Goal: Task Accomplishment & Management: Complete application form

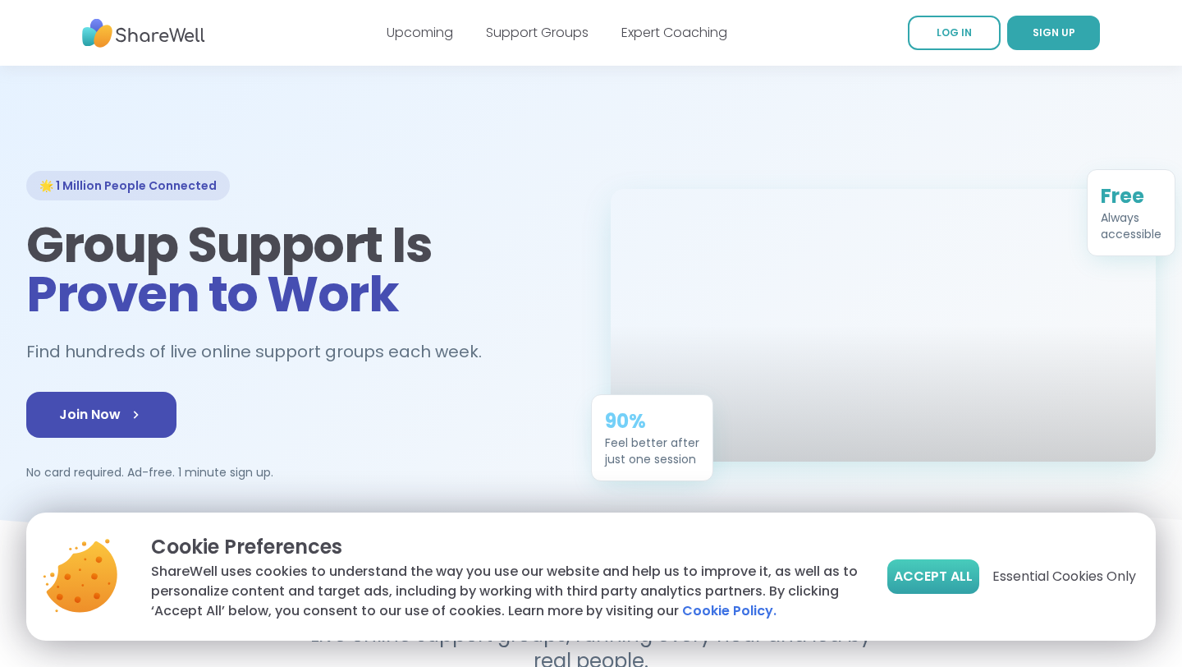
click at [915, 568] on span "Accept All" at bounding box center [933, 577] width 79 height 20
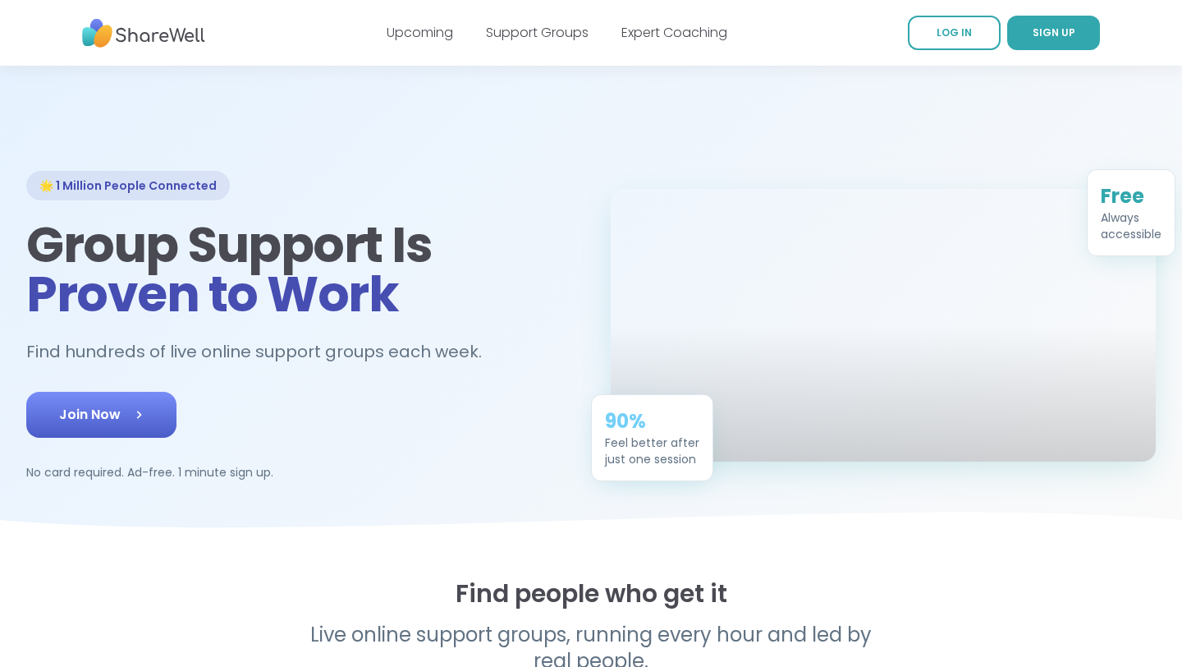
click at [120, 411] on span "Join Now" at bounding box center [101, 415] width 85 height 20
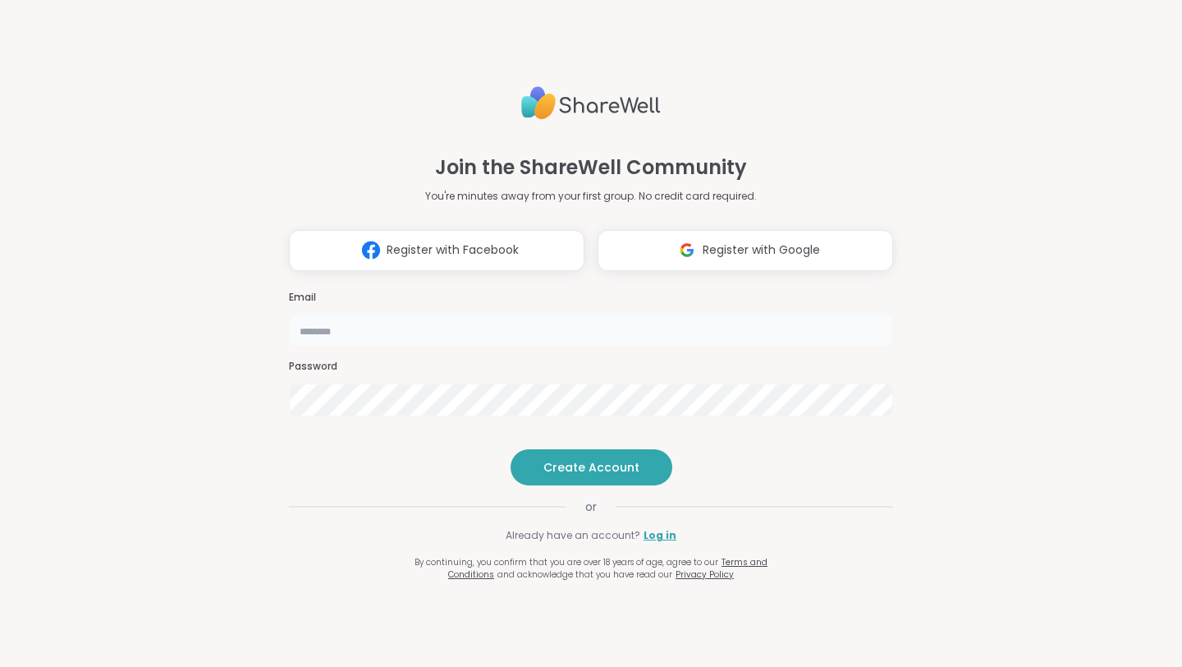
click at [326, 314] on input "email" at bounding box center [591, 330] width 604 height 33
type input "**********"
click at [559, 475] on span "Create Account" at bounding box center [592, 467] width 96 height 16
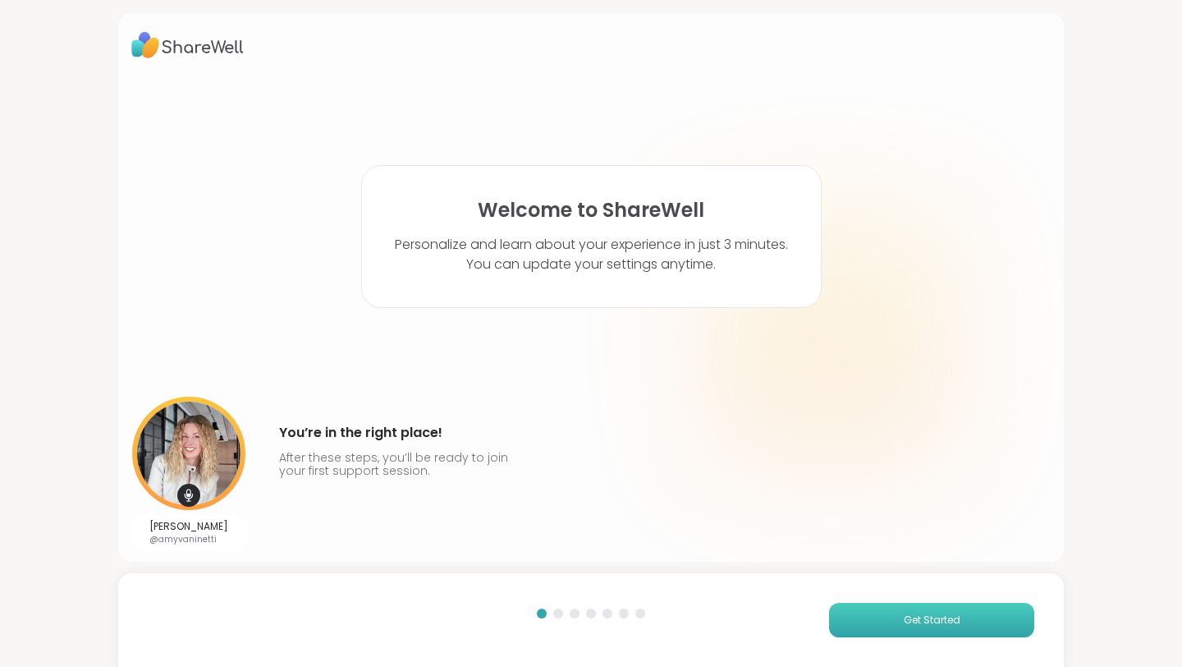
click at [937, 617] on span "Get Started" at bounding box center [932, 620] width 57 height 15
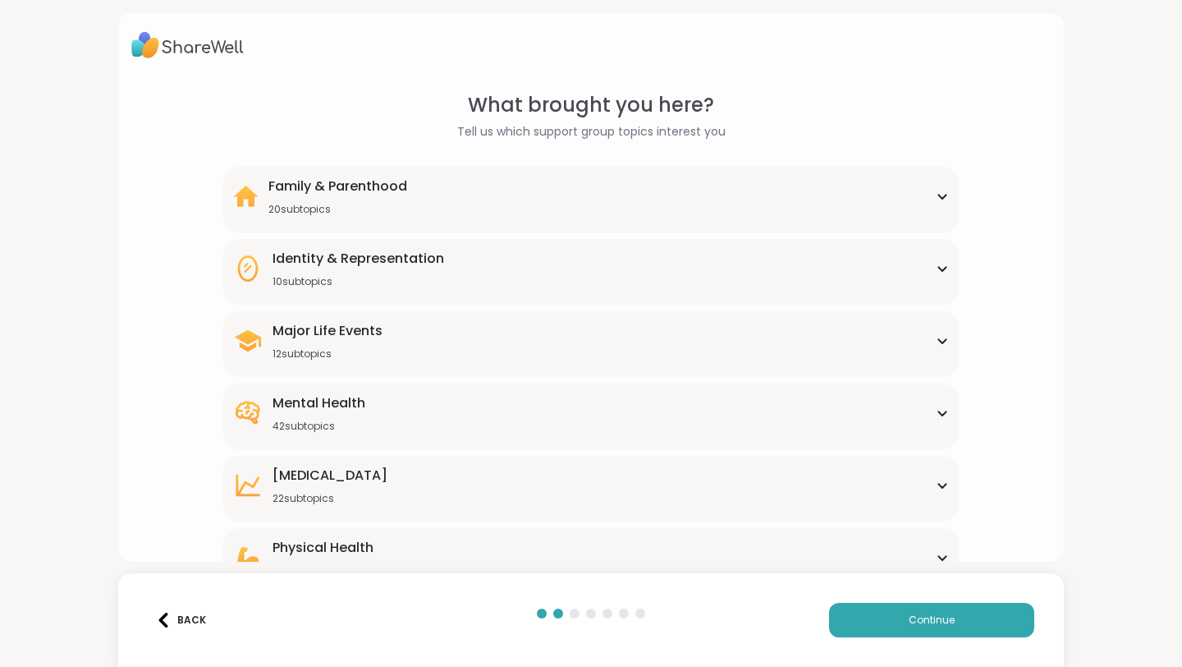
click at [941, 412] on icon at bounding box center [942, 413] width 13 height 8
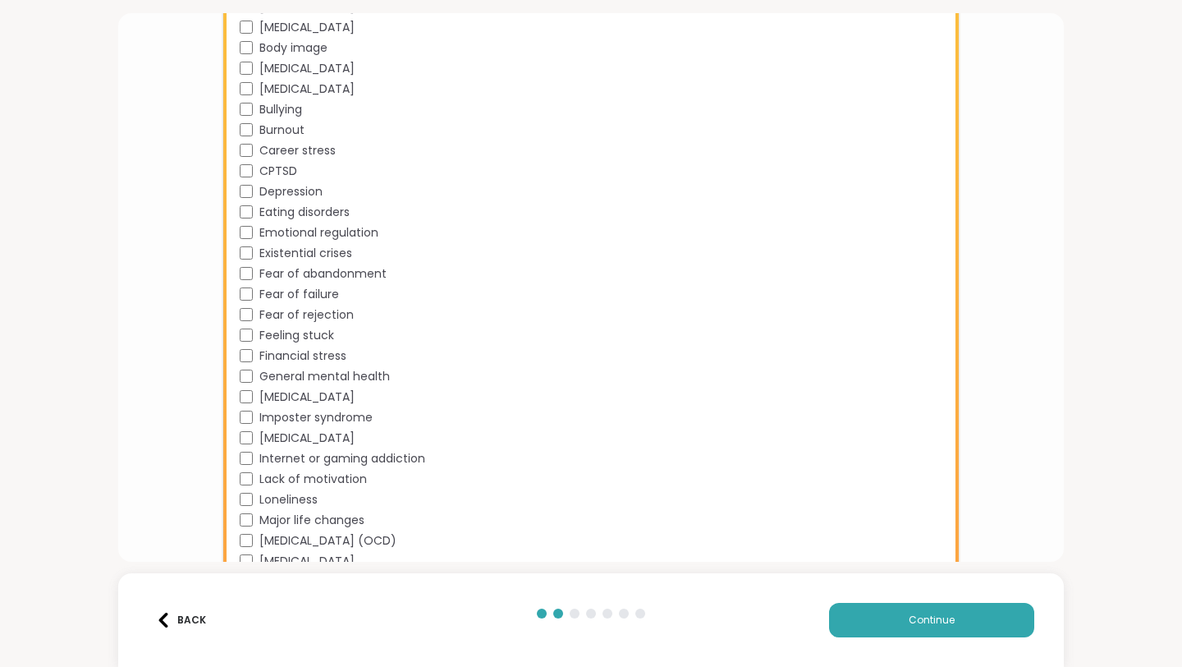
scroll to position [493, 0]
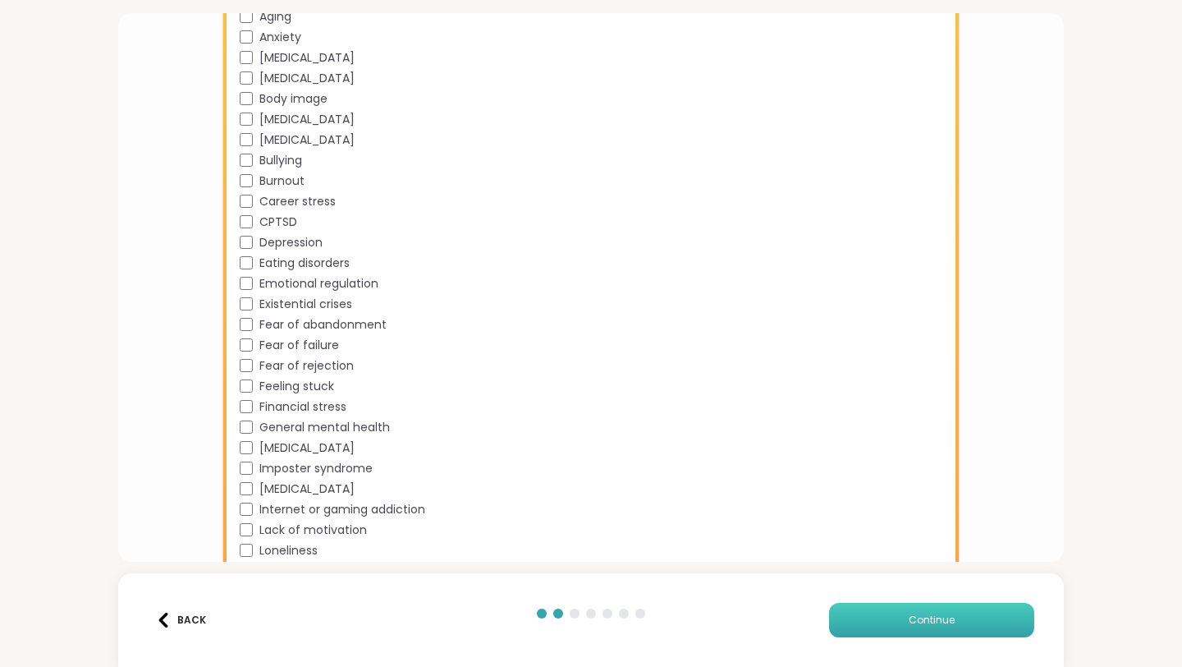
click at [897, 623] on button "Continue" at bounding box center [931, 620] width 205 height 34
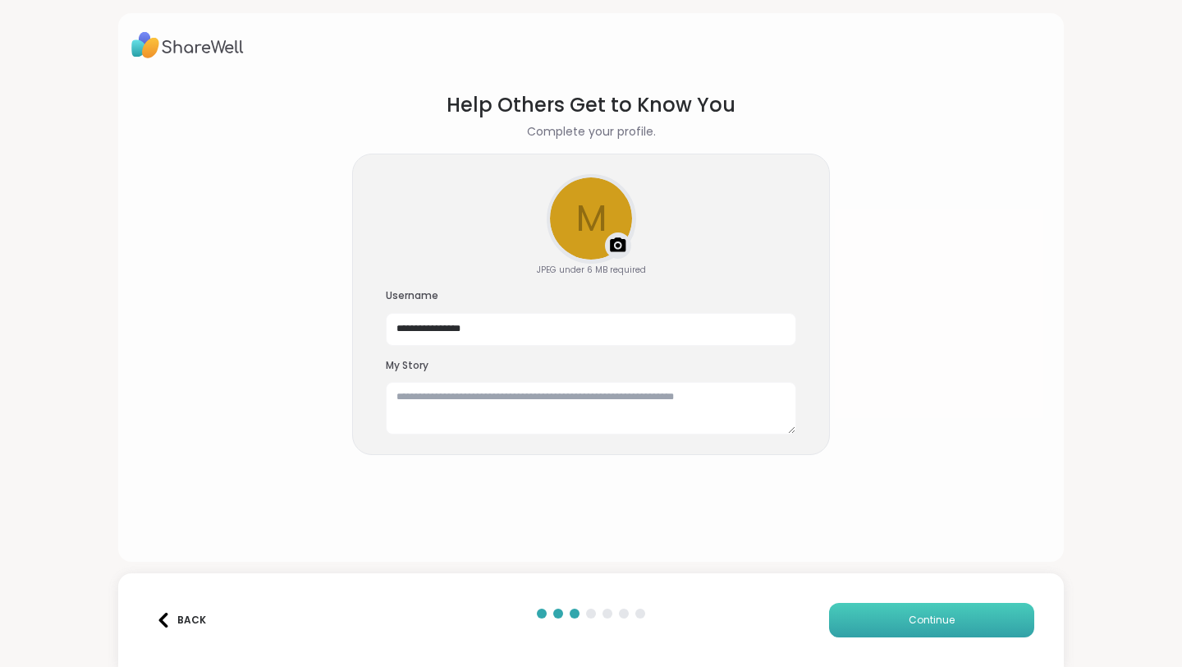
scroll to position [0, 0]
click at [420, 411] on textarea at bounding box center [591, 408] width 411 height 53
type textarea "**********"
click at [893, 618] on button "Continue" at bounding box center [931, 620] width 205 height 34
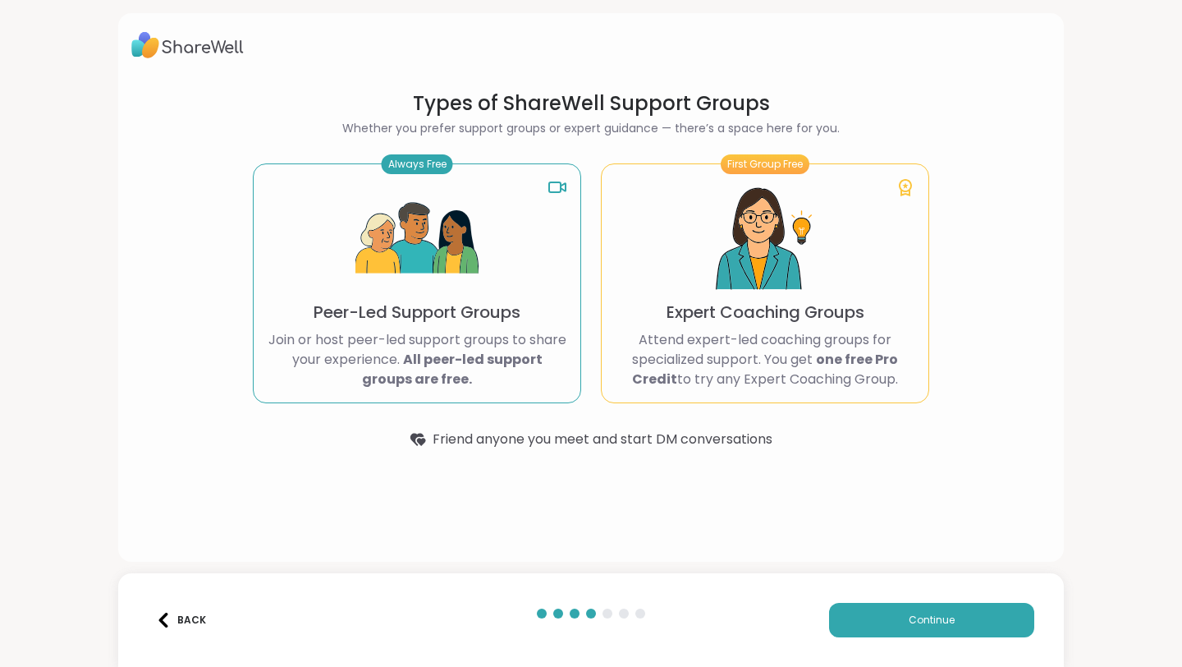
click at [445, 292] on img at bounding box center [417, 238] width 123 height 123
click at [461, 314] on p "Peer-Led Support Groups" at bounding box center [417, 312] width 207 height 23
click at [893, 613] on button "Continue" at bounding box center [931, 620] width 205 height 34
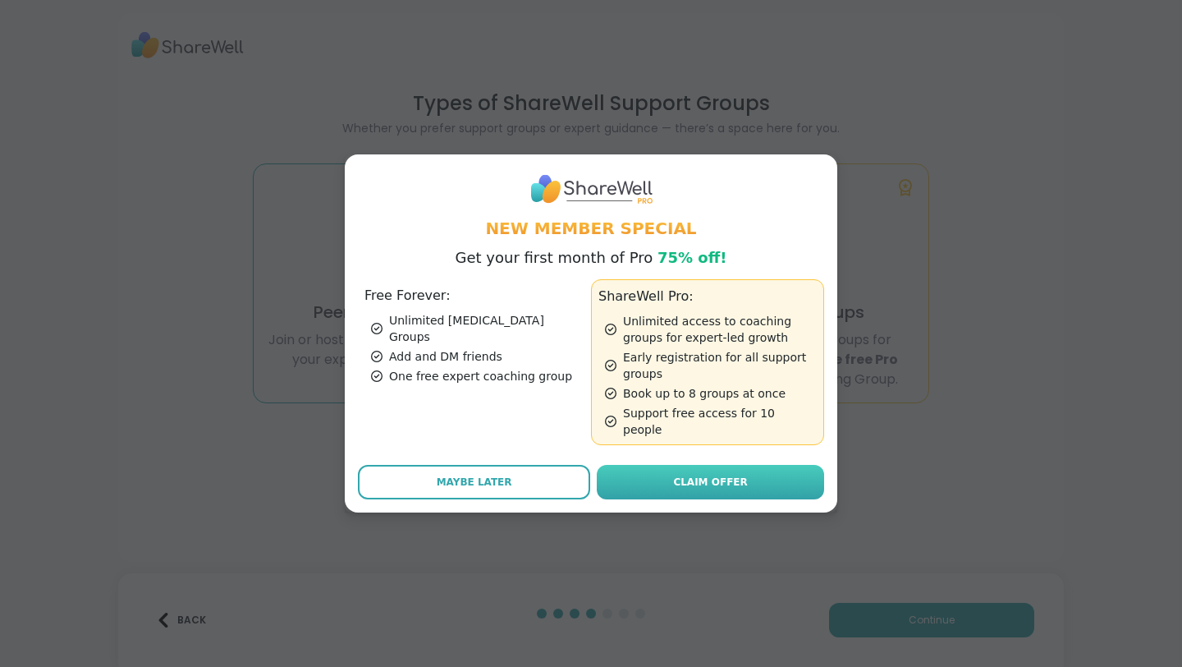
click at [712, 475] on span "Claim Offer" at bounding box center [710, 482] width 74 height 15
